Goal: Transaction & Acquisition: Purchase product/service

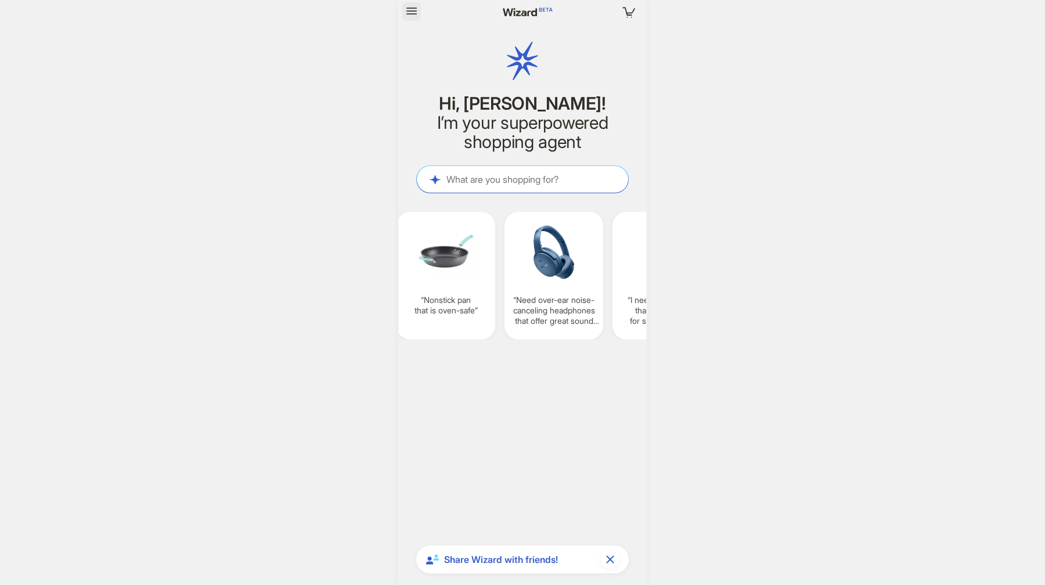
click at [411, 12] on icon "button" at bounding box center [412, 11] width 14 height 14
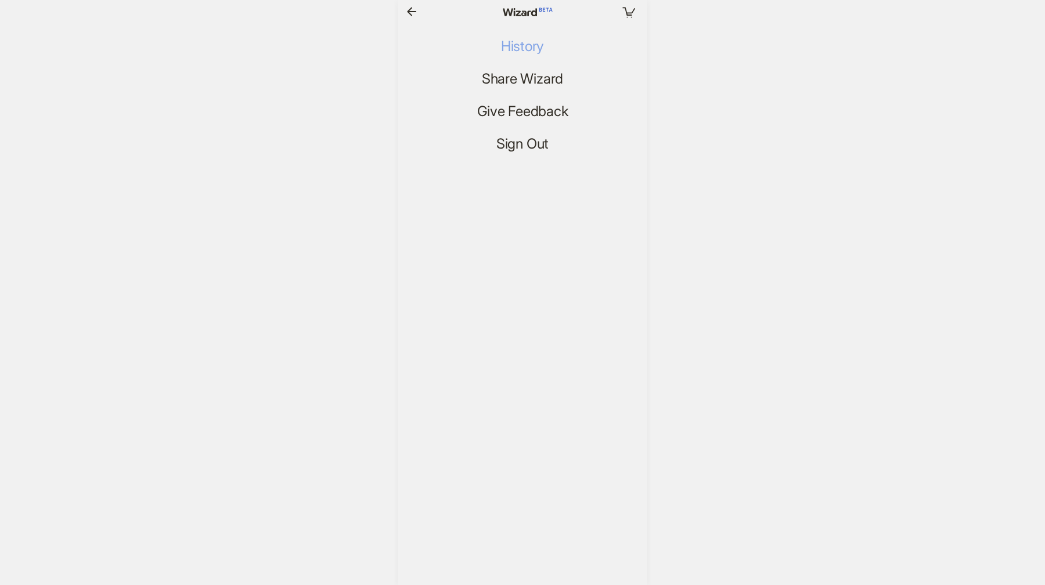
click at [522, 45] on span "History" at bounding box center [522, 46] width 43 height 17
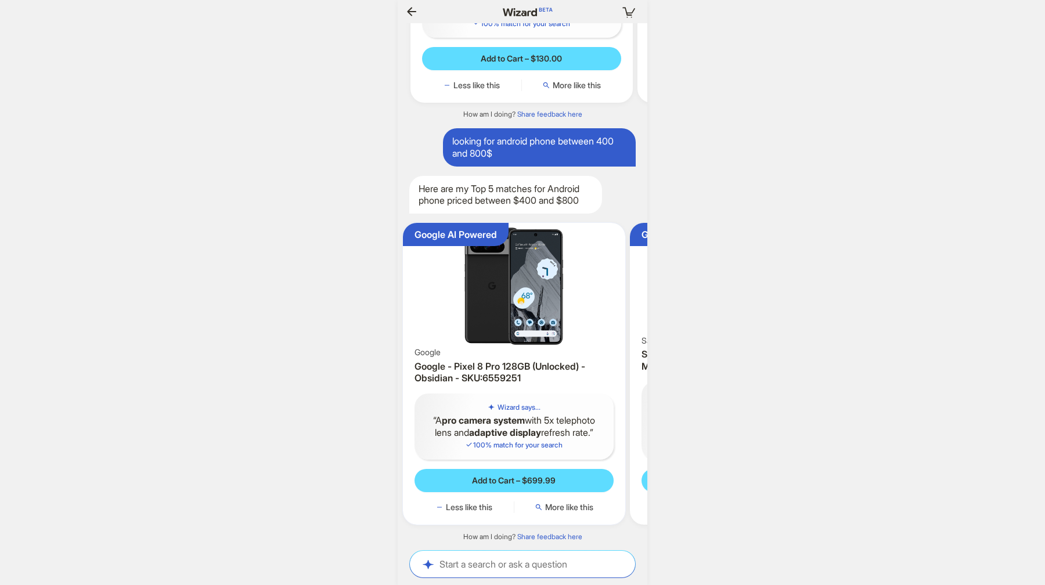
scroll to position [0, 110]
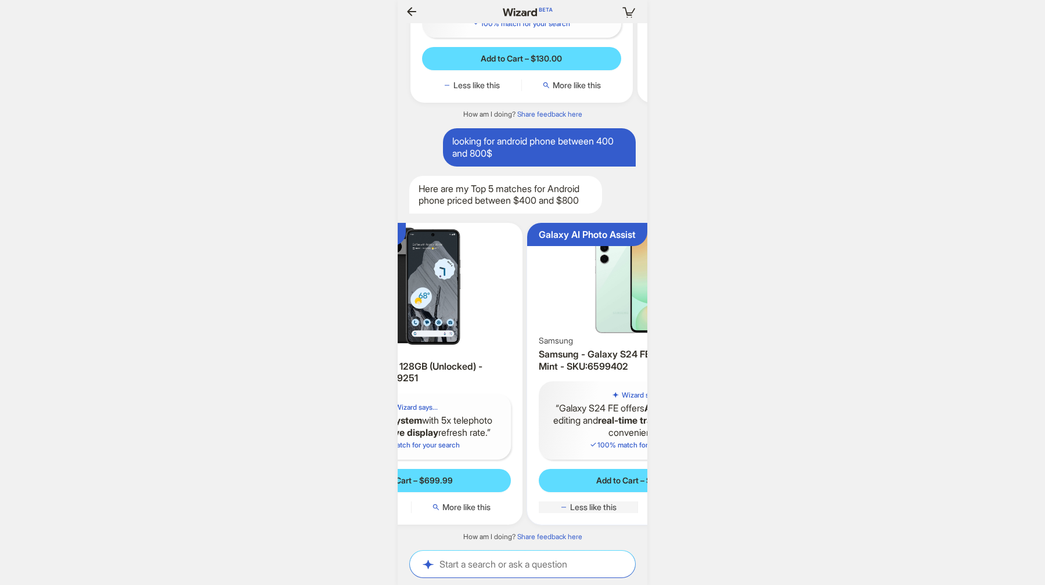
scroll to position [0, 869]
drag, startPoint x: 602, startPoint y: 497, endPoint x: 502, endPoint y: 502, distance: 100.0
click at [488, 495] on ul "Google AI Powered Google Google - Pixel 8 Pro 128GB (Unlocked) - Obsidian - SKU…" at bounding box center [522, 374] width 261 height 321
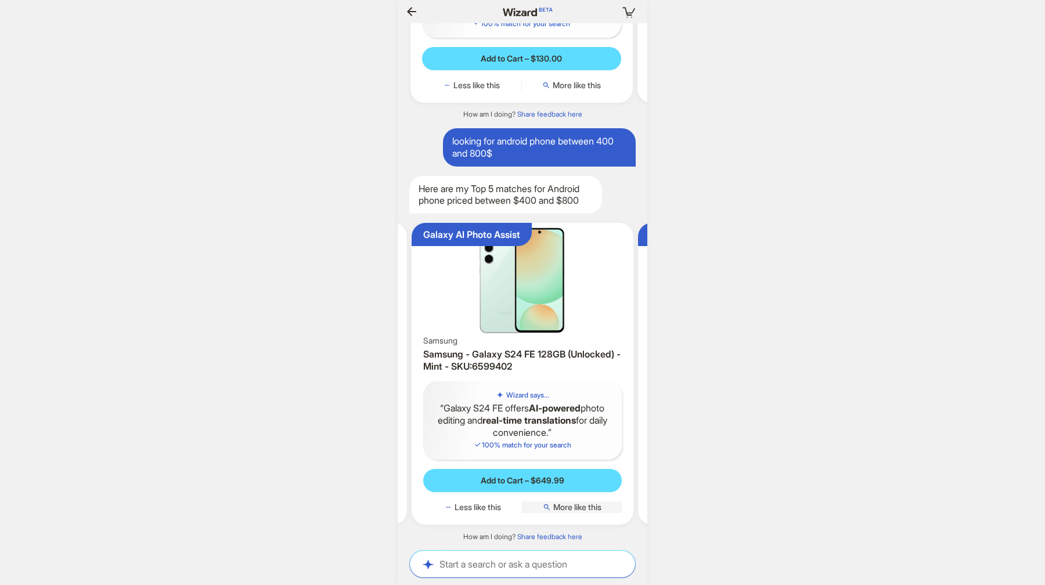
click at [580, 509] on span "More like this" at bounding box center [577, 507] width 48 height 10
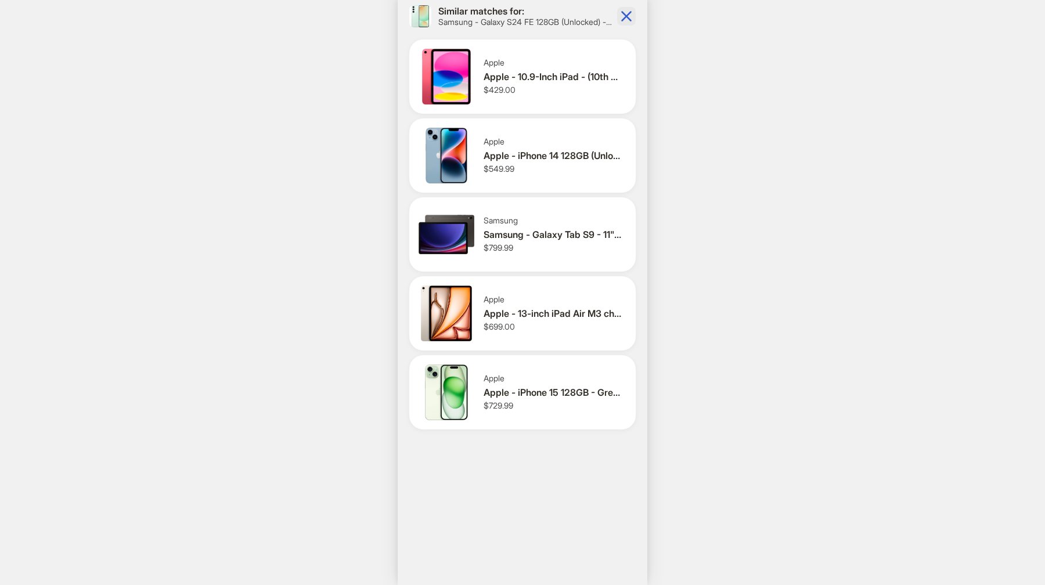
click at [625, 16] on icon "button" at bounding box center [626, 16] width 10 height 10
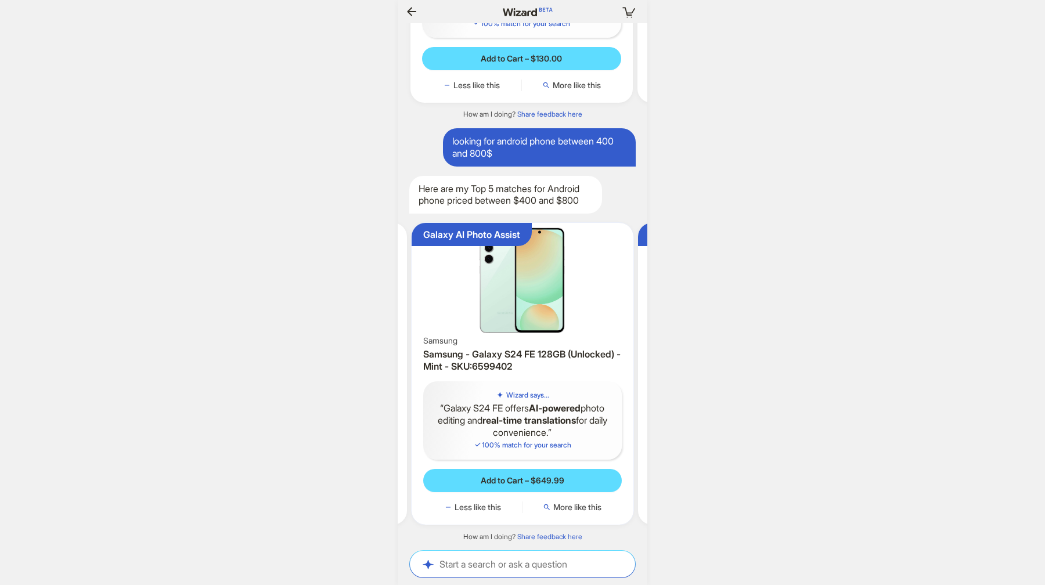
scroll to position [0, 881]
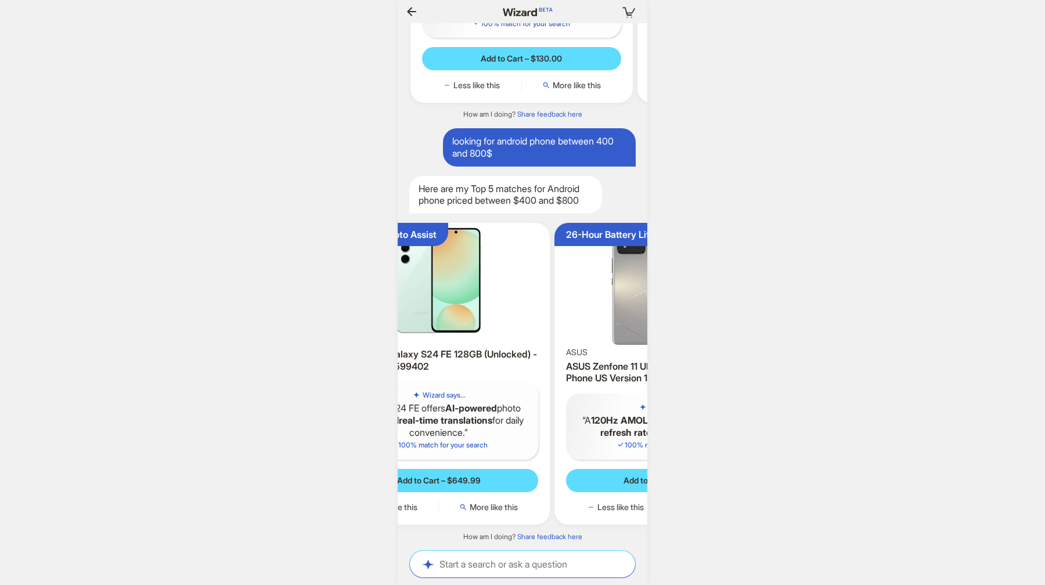
drag, startPoint x: 598, startPoint y: 442, endPoint x: 522, endPoint y: 437, distance: 75.6
click at [532, 436] on div "Galaxy AI Photo Assist Samsung Samsung - Galaxy S24 FE 128GB (Unlocked) - Mint …" at bounding box center [439, 374] width 222 height 302
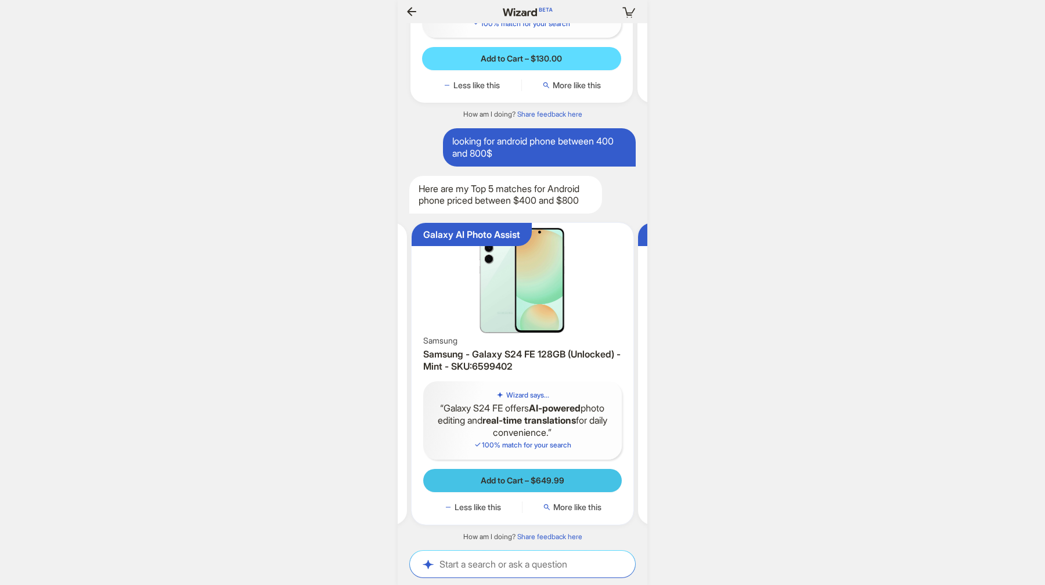
scroll to position [0, 301]
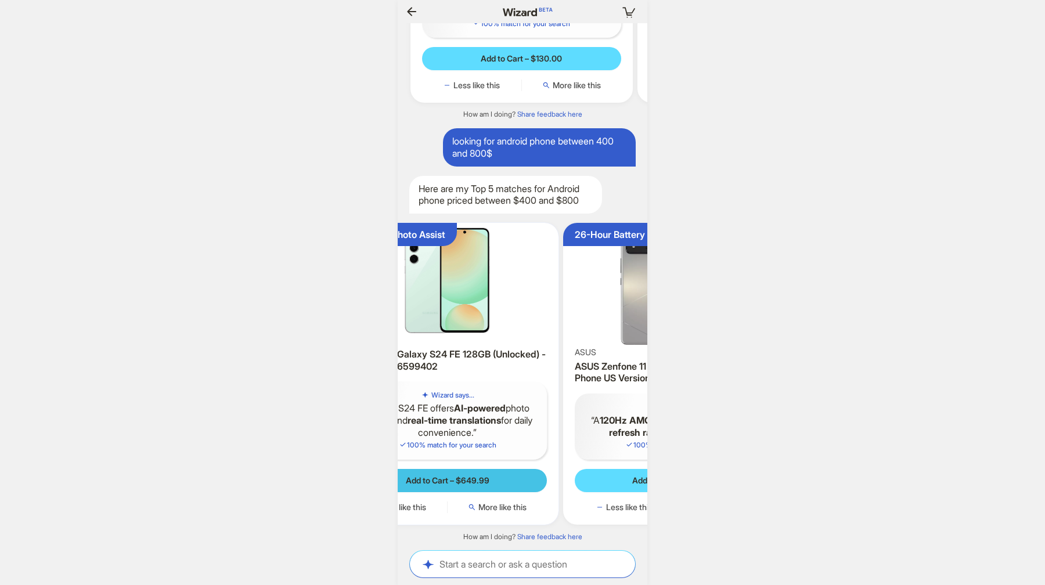
drag, startPoint x: 573, startPoint y: 474, endPoint x: 478, endPoint y: 481, distance: 95.5
click at [503, 473] on button "Add to Cart – $649.99" at bounding box center [447, 480] width 199 height 23
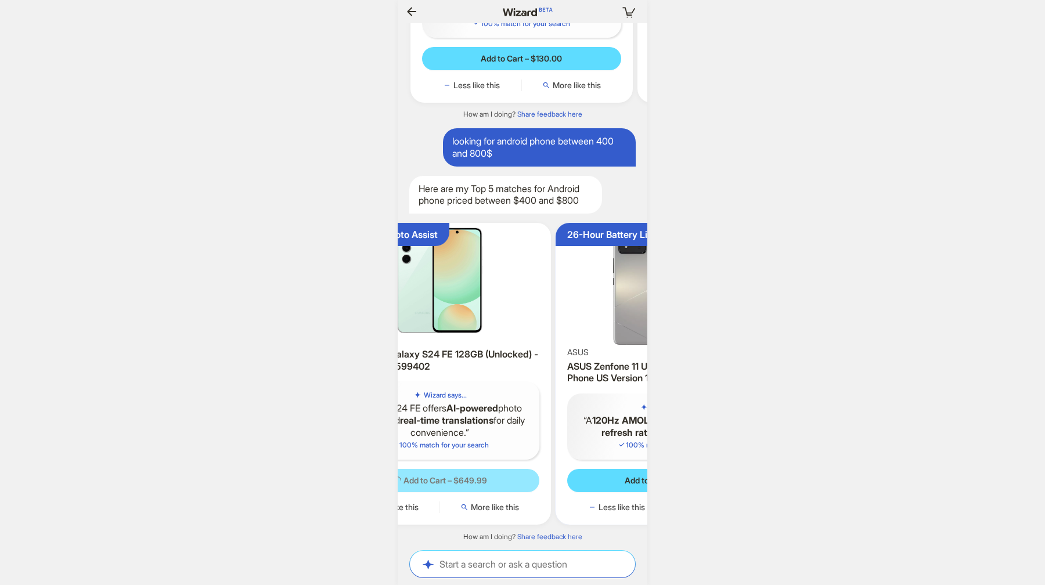
scroll to position [0, 906]
drag, startPoint x: 578, startPoint y: 411, endPoint x: 438, endPoint y: 452, distance: 145.7
click at [523, 414] on ul "Google AI Powered Google Google - Pixel 8 Pro 128GB (Unlocked) - Obsidian - SKU…" at bounding box center [522, 374] width 261 height 321
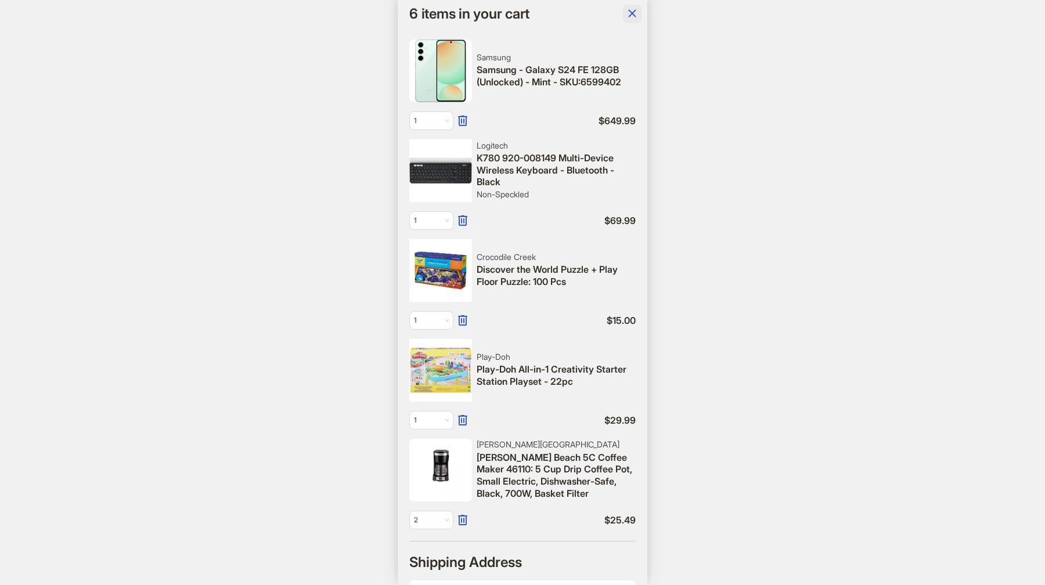
click at [633, 19] on icon "button" at bounding box center [632, 13] width 14 height 14
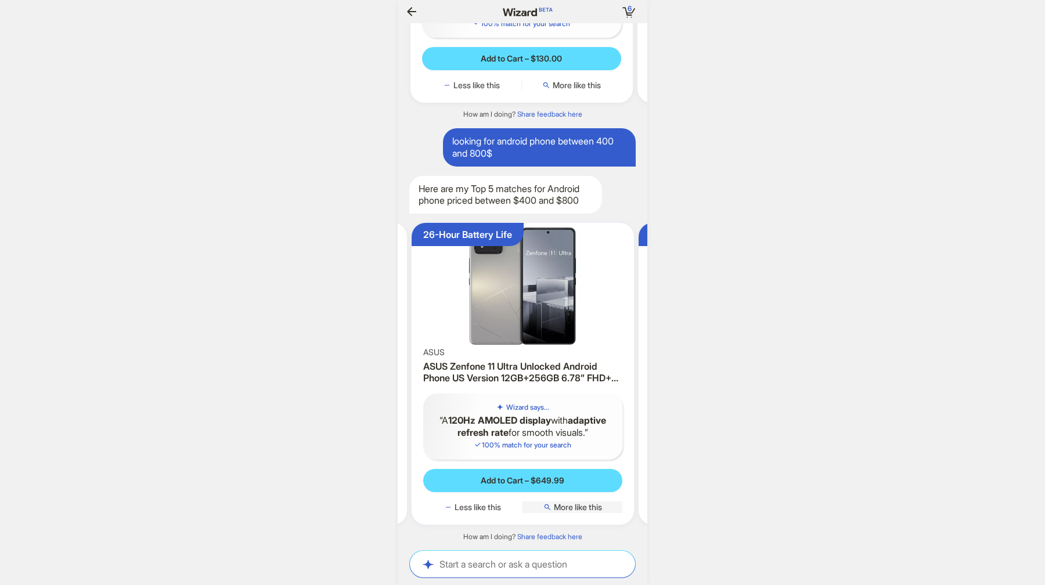
click at [590, 508] on span "More like this" at bounding box center [578, 507] width 48 height 10
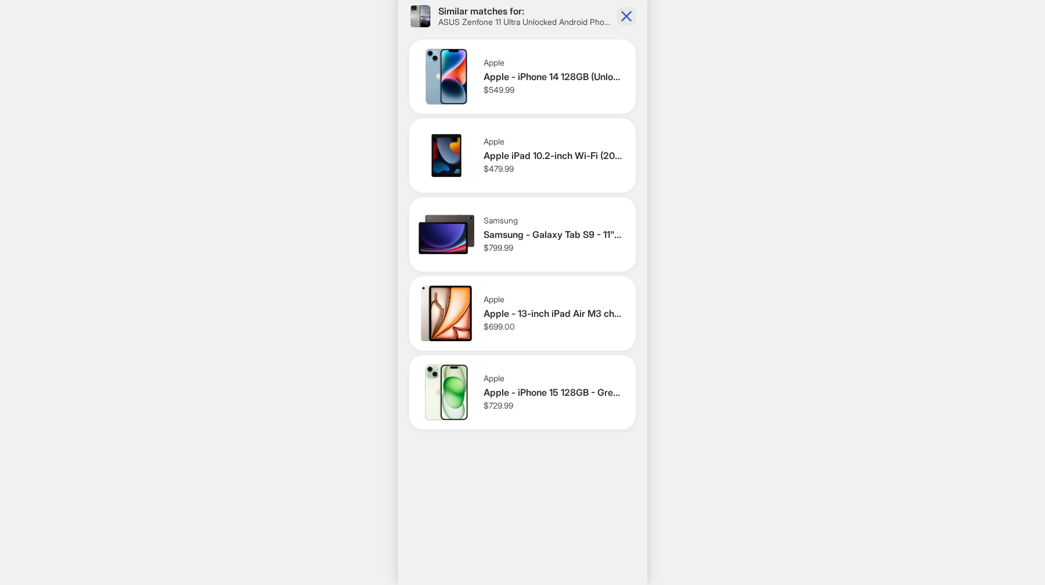
click at [619, 13] on icon "button" at bounding box center [626, 16] width 19 height 19
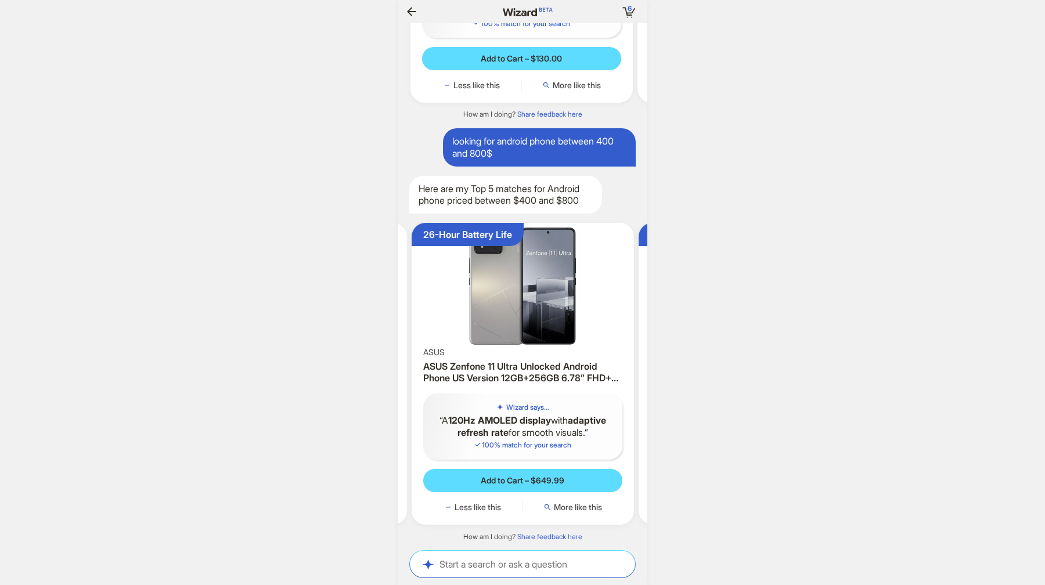
scroll to position [0, 335]
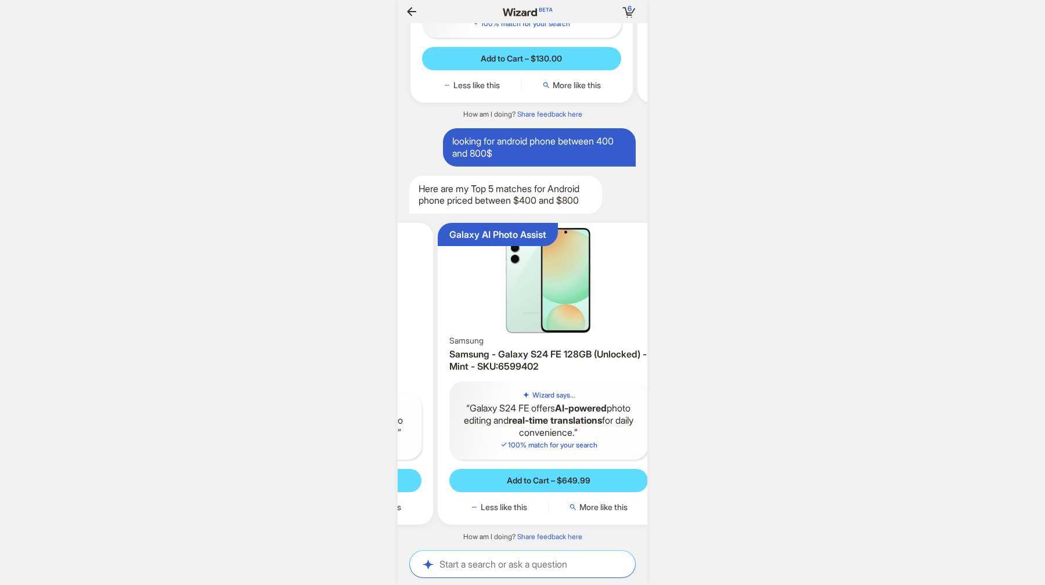
scroll to position [0, 182]
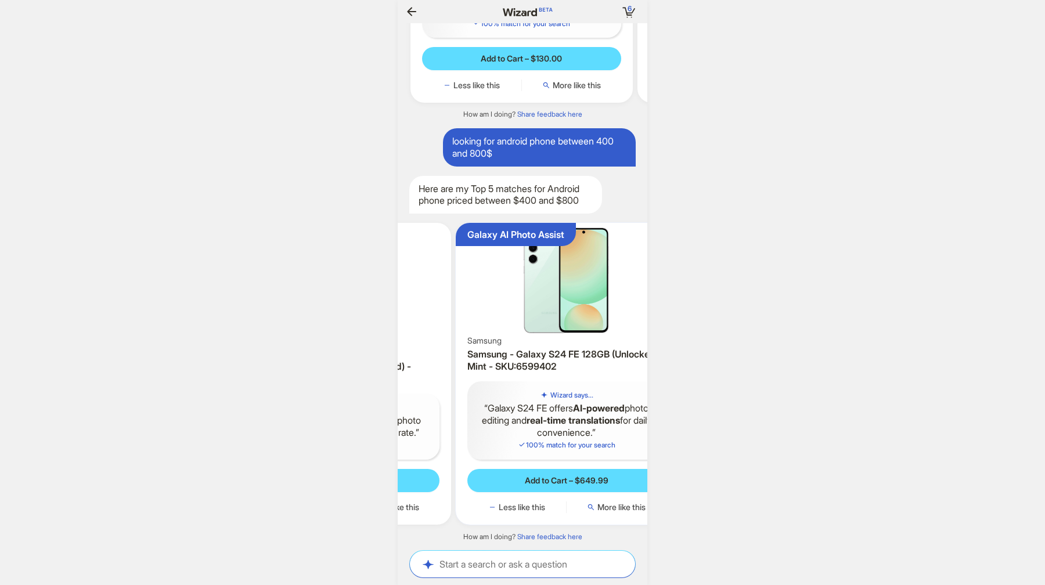
drag, startPoint x: 442, startPoint y: 363, endPoint x: 610, endPoint y: 373, distance: 168.6
click at [610, 373] on ul "Google AI Powered Google Google - Pixel 8 Pro 128GB (Unlocked) - Obsidian - SKU…" at bounding box center [522, 374] width 261 height 321
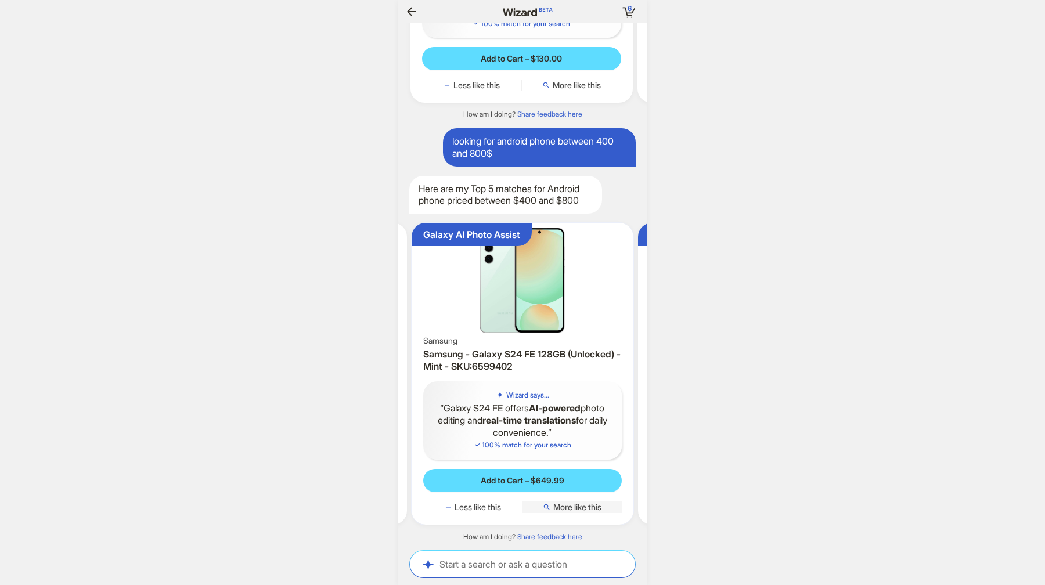
click at [597, 506] on span "More like this" at bounding box center [577, 507] width 48 height 10
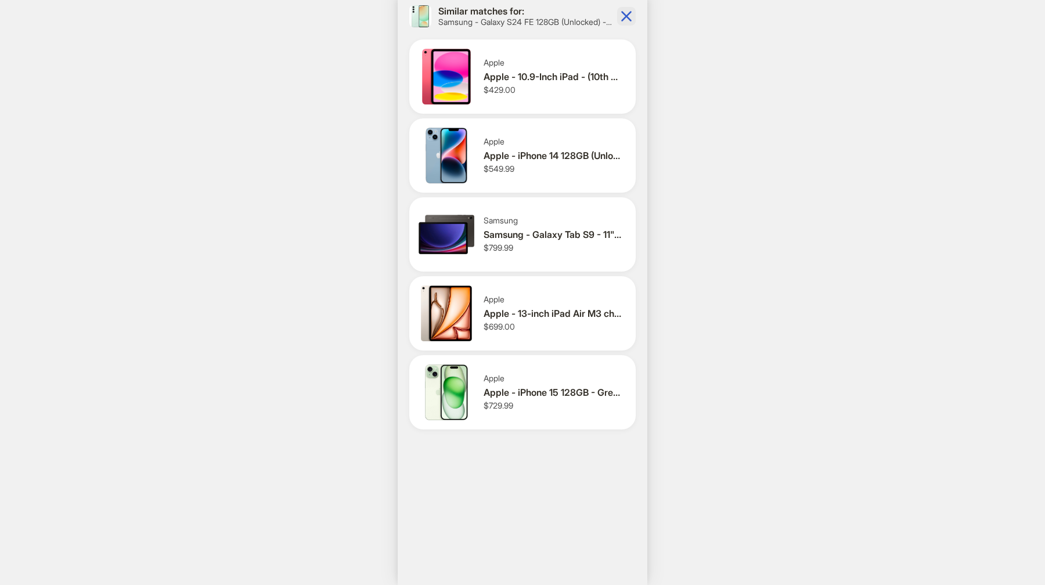
click at [623, 16] on icon "button" at bounding box center [626, 16] width 19 height 19
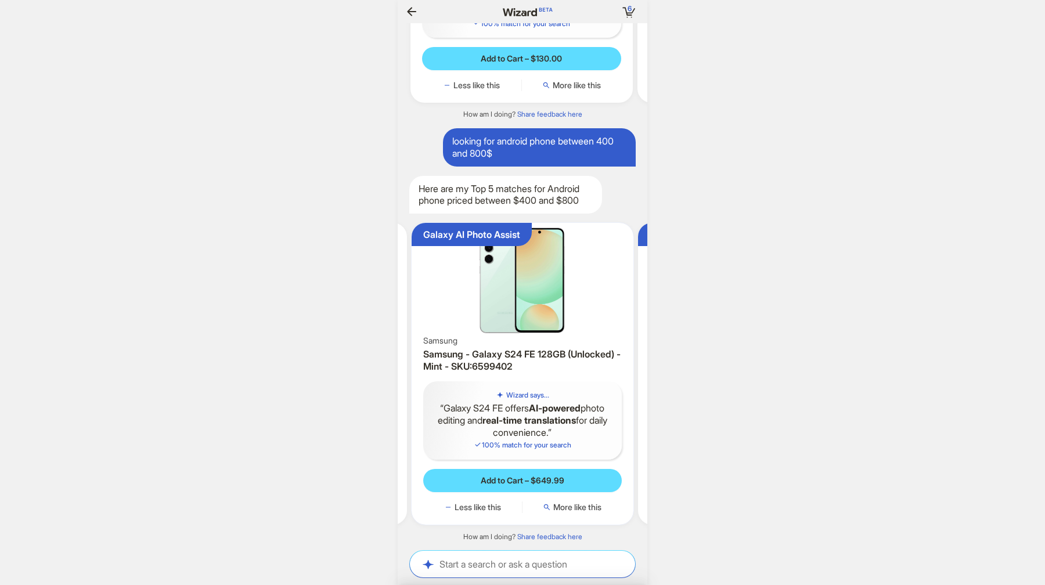
scroll to position [0, 266]
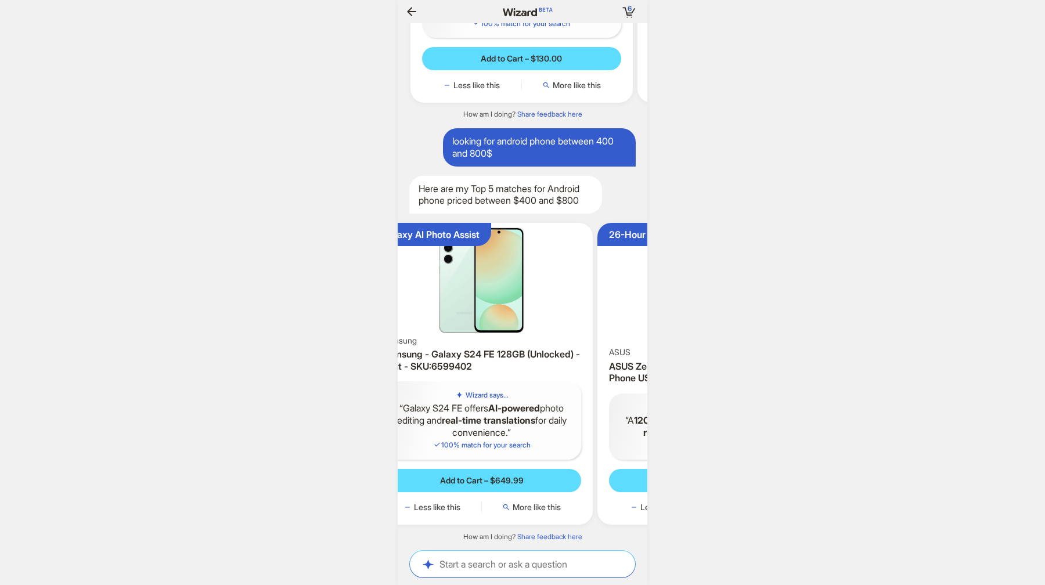
scroll to position [0, 485]
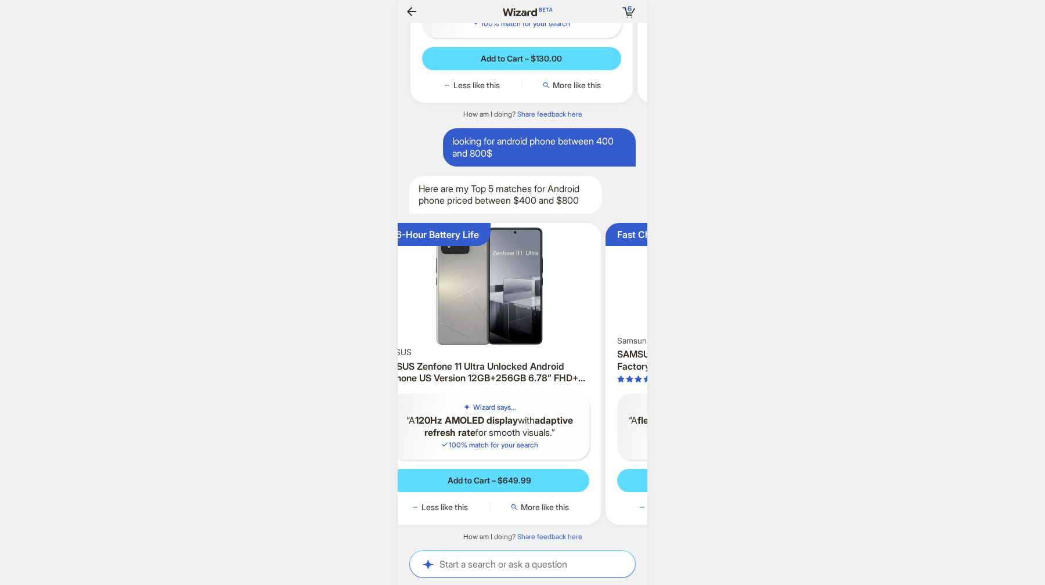
drag, startPoint x: 520, startPoint y: 251, endPoint x: 376, endPoint y: 289, distance: 149.5
click at [377, 284] on div "6 6 items in your cart Hi, [PERSON_NAME]! I’m your superpowered shopping agent …" at bounding box center [522, 292] width 1045 height 585
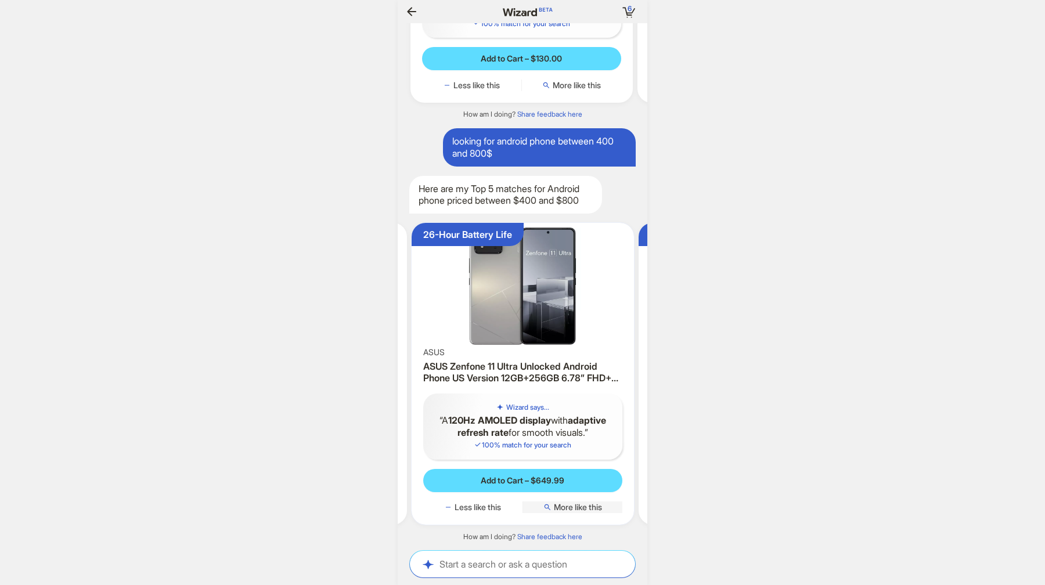
click at [596, 504] on span "More like this" at bounding box center [578, 507] width 48 height 10
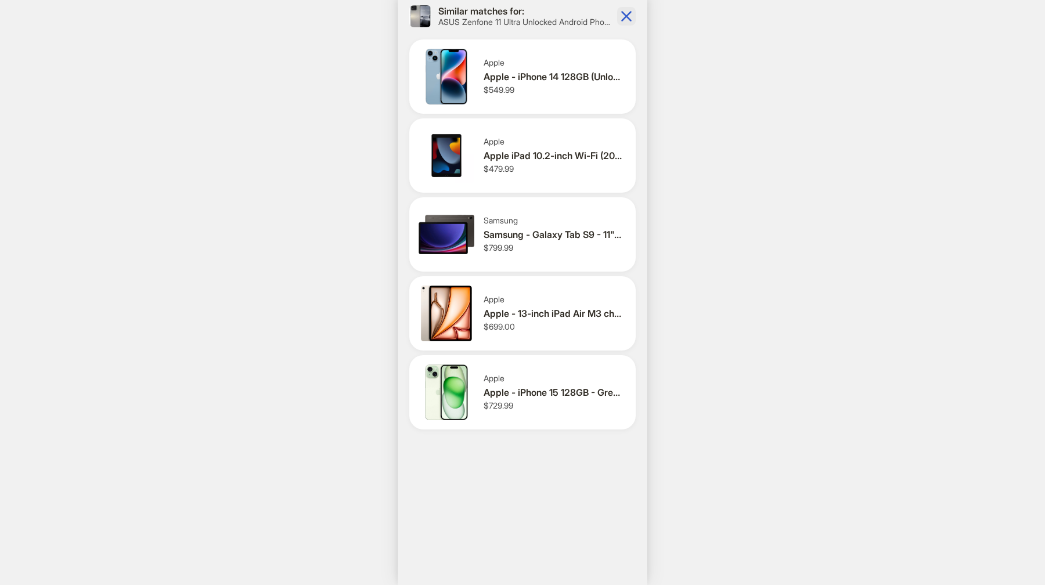
click at [626, 16] on icon "button" at bounding box center [626, 16] width 10 height 10
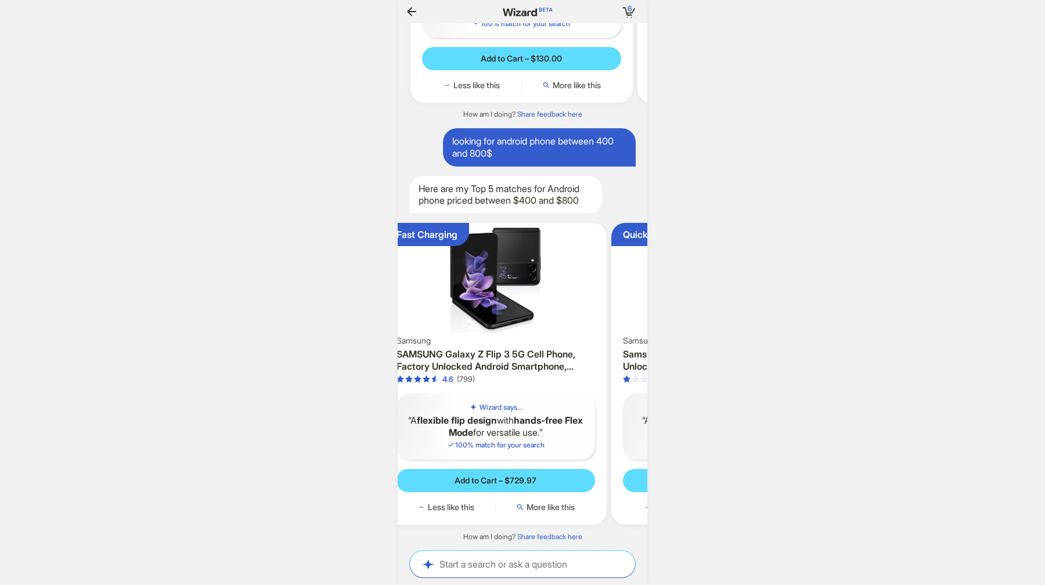
drag, startPoint x: 575, startPoint y: 313, endPoint x: 424, endPoint y: 316, distance: 151.0
click at [424, 316] on ul "Google AI Powered Google Google - Pixel 8 Pro 128GB (Unlocked) - Obsidian - SKU…" at bounding box center [522, 374] width 261 height 321
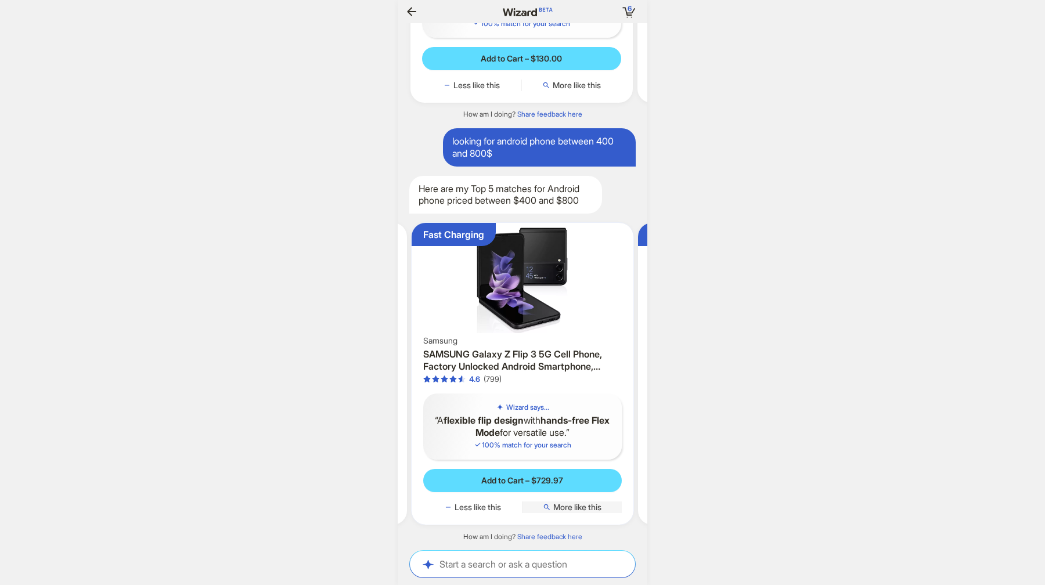
click at [587, 510] on span "More like this" at bounding box center [577, 507] width 48 height 10
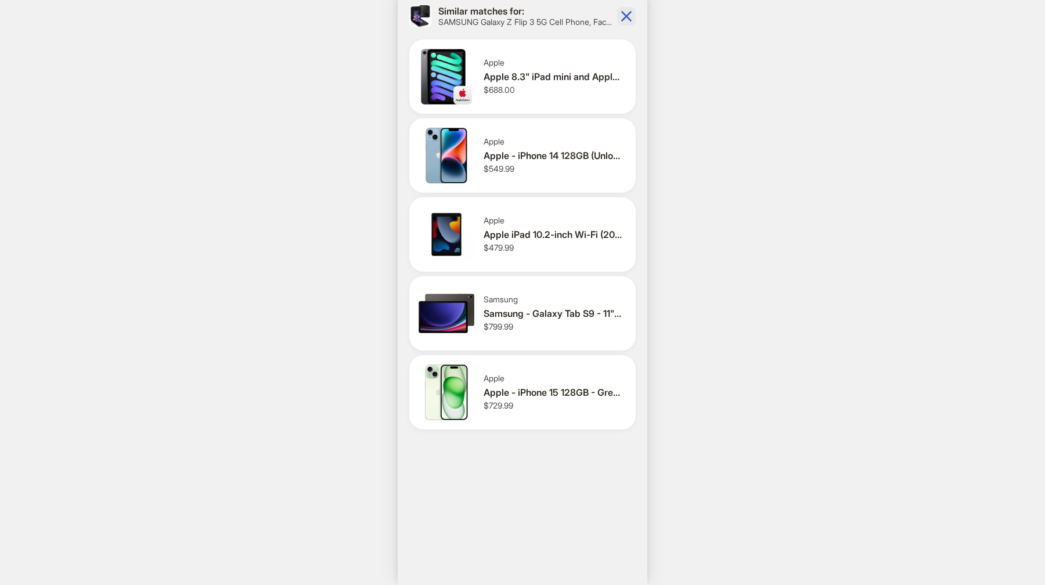
click at [623, 15] on icon "button" at bounding box center [626, 16] width 19 height 19
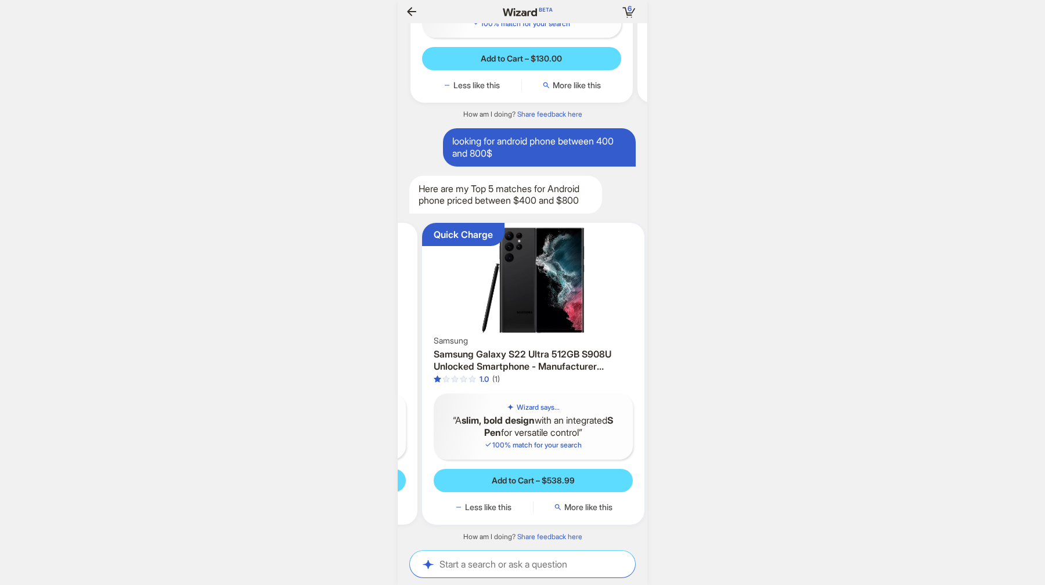
drag, startPoint x: 605, startPoint y: 391, endPoint x: 461, endPoint y: 392, distance: 144.5
click at [461, 392] on ul "Google AI Powered Google Google - Pixel 8 Pro 128GB (Unlocked) - Obsidian - SKU…" at bounding box center [522, 374] width 261 height 321
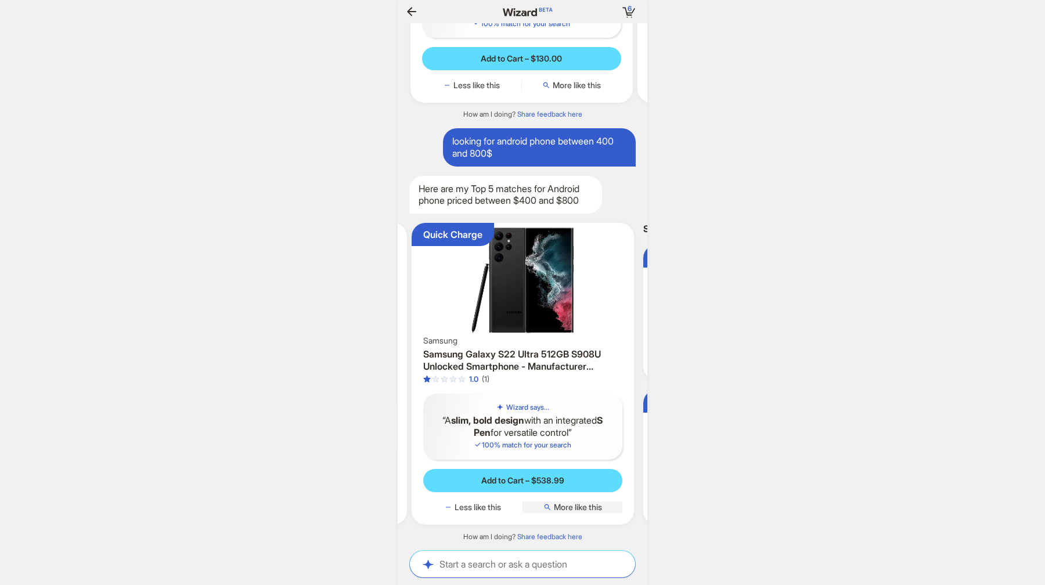
click at [571, 510] on span "More like this" at bounding box center [578, 507] width 48 height 10
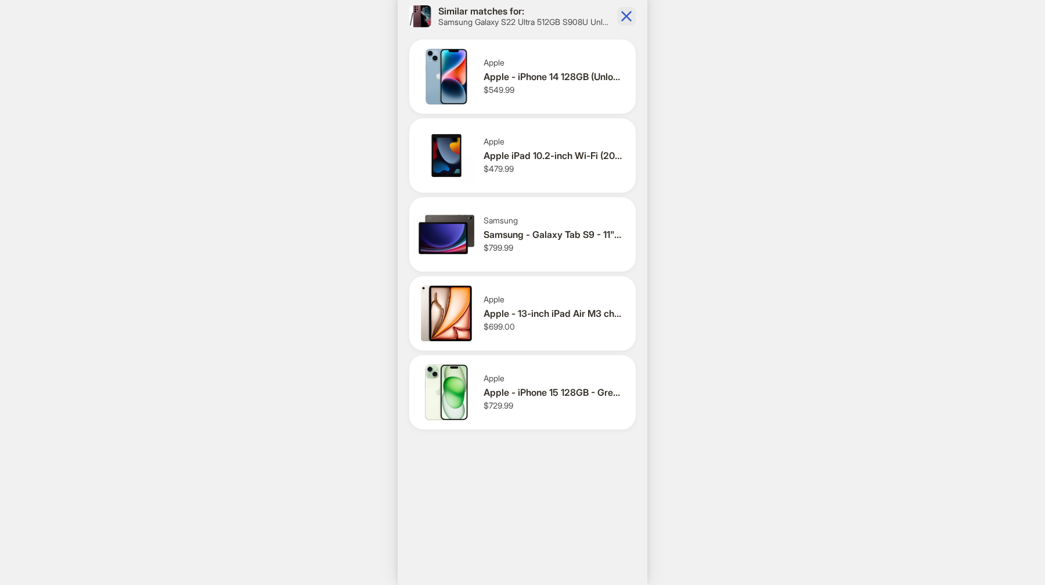
click at [634, 13] on icon "button" at bounding box center [626, 16] width 19 height 19
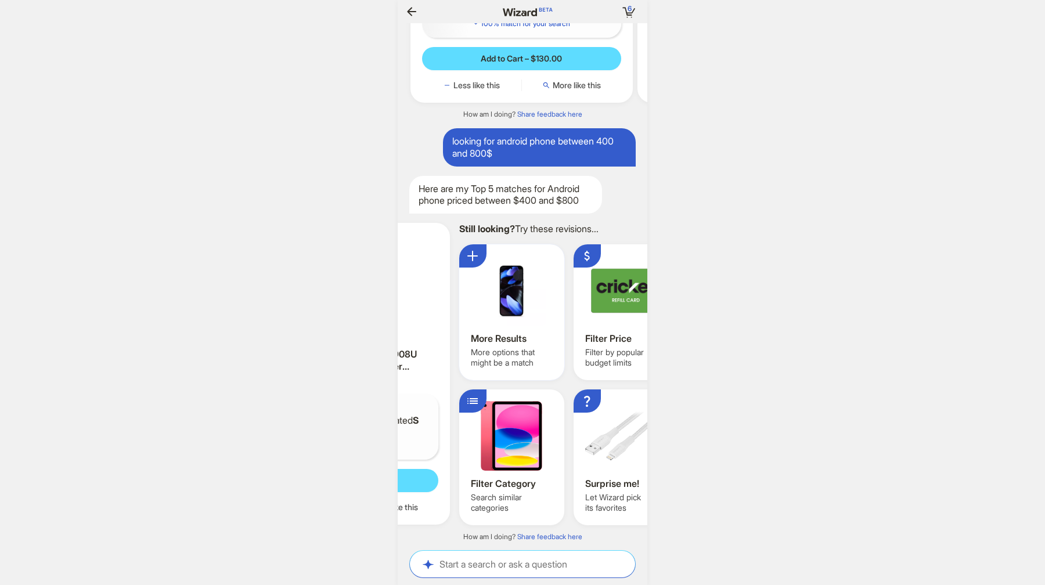
drag, startPoint x: 601, startPoint y: 343, endPoint x: 479, endPoint y: 344, distance: 122.5
click at [479, 344] on ul "Google AI Powered Google Google - Pixel 8 Pro 128GB (Unlocked) - Obsidian - SKU…" at bounding box center [522, 374] width 261 height 321
